Goal: Task Accomplishment & Management: Complete application form

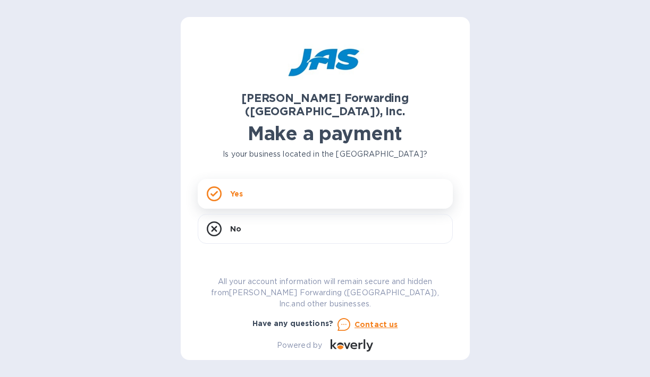
click at [250, 182] on div "Yes" at bounding box center [325, 194] width 255 height 30
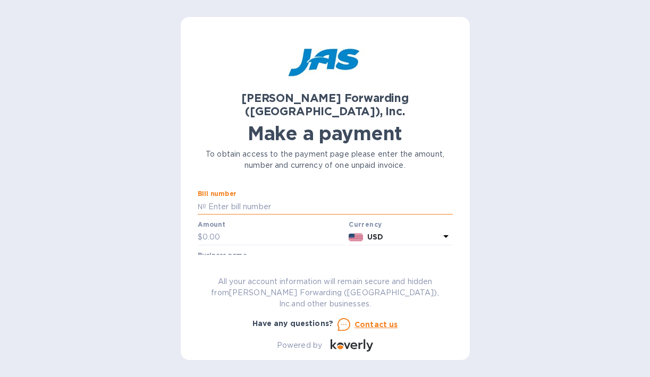
click at [236, 199] on input "text" at bounding box center [329, 207] width 247 height 16
paste input "DAL503367140"
type input "DAL503367140"
click at [231, 230] on input "text" at bounding box center [273, 238] width 142 height 16
type input "5"
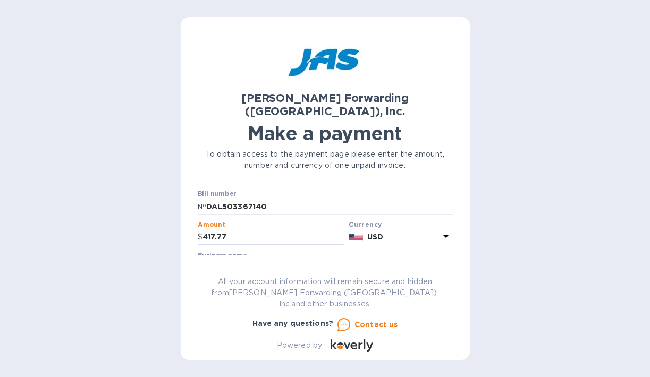
type input "417.77"
click at [223, 260] on input "text" at bounding box center [325, 268] width 255 height 16
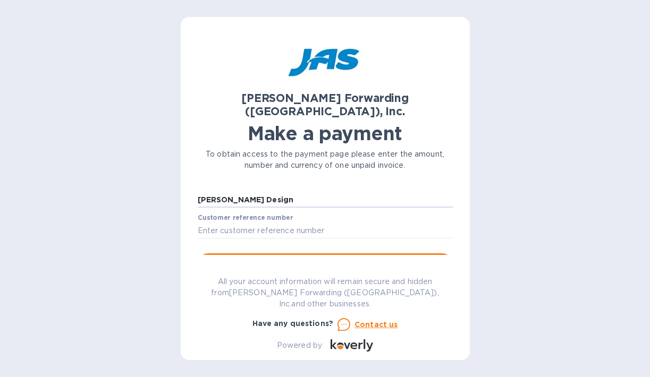
scroll to position [70, 0]
type input "[PERSON_NAME] Design"
click at [269, 221] on input "text" at bounding box center [325, 229] width 255 height 16
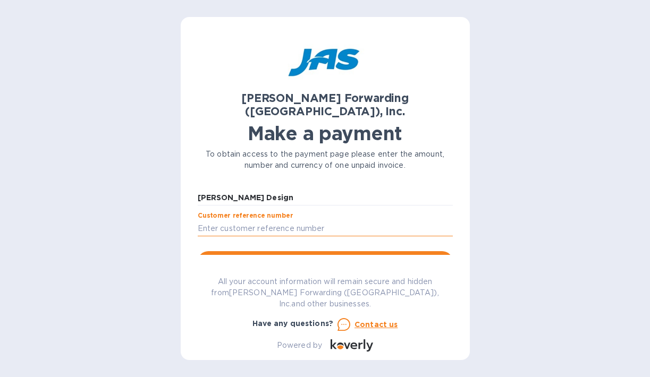
click at [251, 221] on input "text" at bounding box center [325, 229] width 255 height 16
paste input "E"
click at [251, 221] on input "text" at bounding box center [325, 229] width 255 height 16
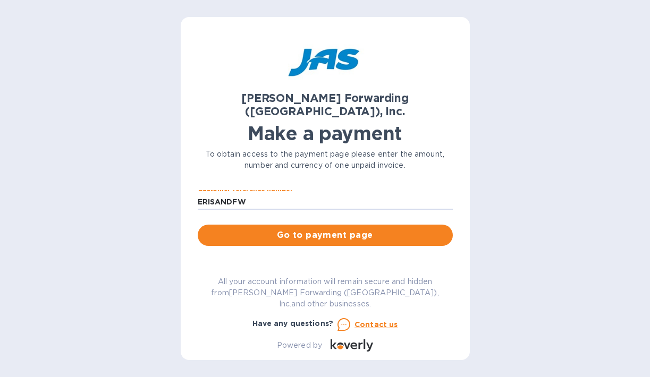
scroll to position [101, 0]
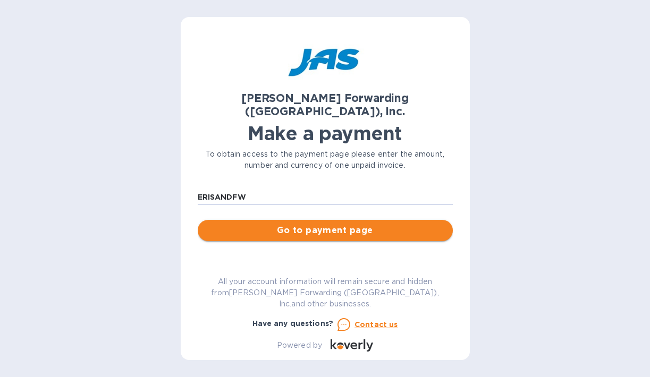
type input "ERISANDFW"
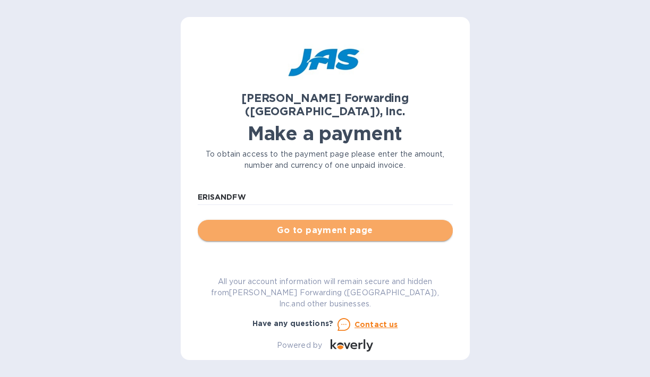
click at [342, 224] on span "Go to payment page" at bounding box center [325, 230] width 238 height 13
